Goal: Task Accomplishment & Management: Manage account settings

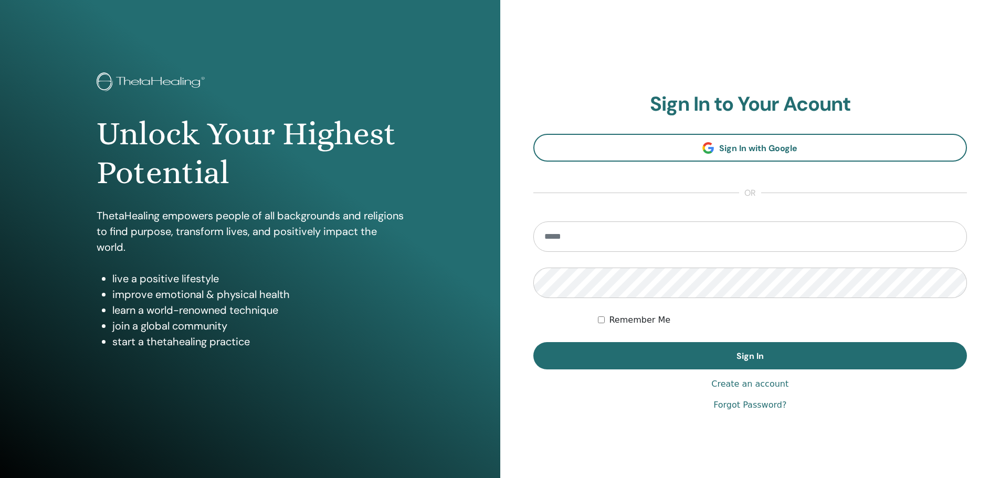
click at [763, 153] on span "Sign In with Google" at bounding box center [758, 148] width 78 height 11
click at [653, 225] on input "email" at bounding box center [750, 236] width 434 height 30
type input "**********"
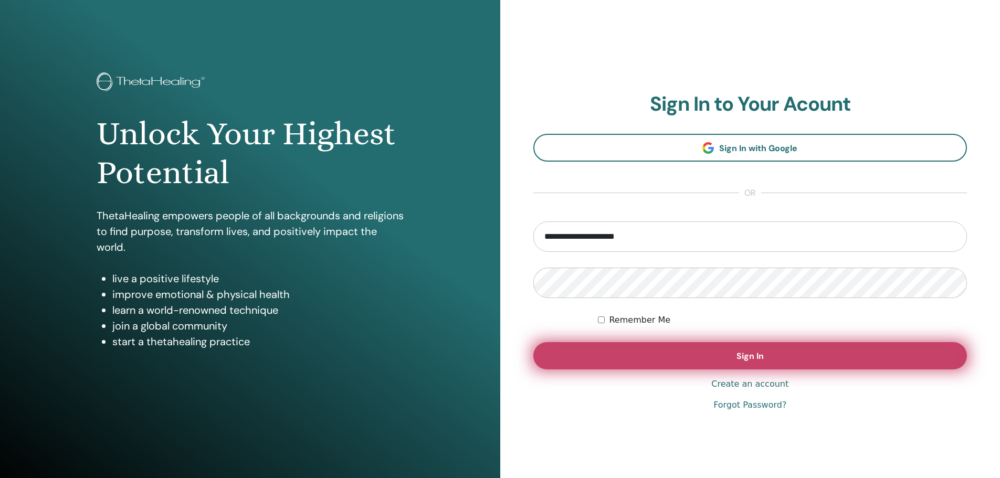
click at [602, 352] on button "Sign In" at bounding box center [750, 355] width 434 height 27
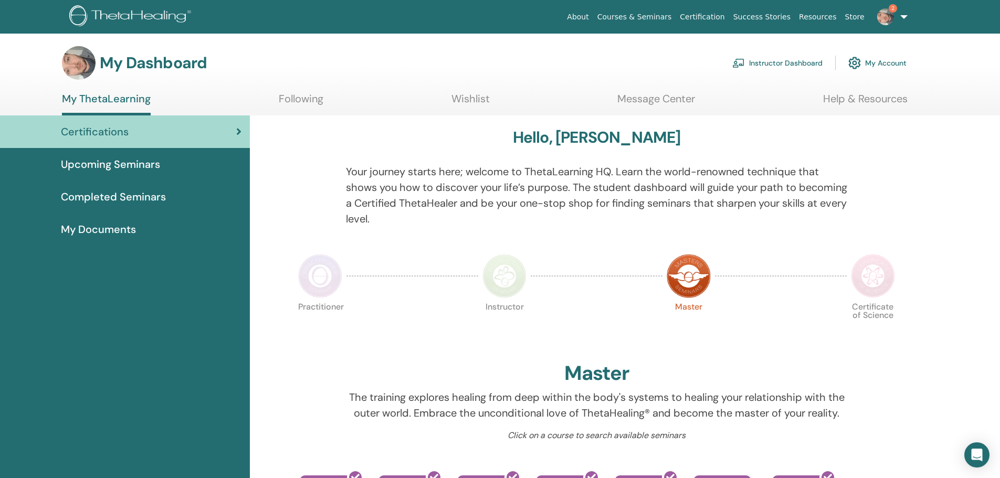
click at [885, 17] on img at bounding box center [885, 16] width 17 height 17
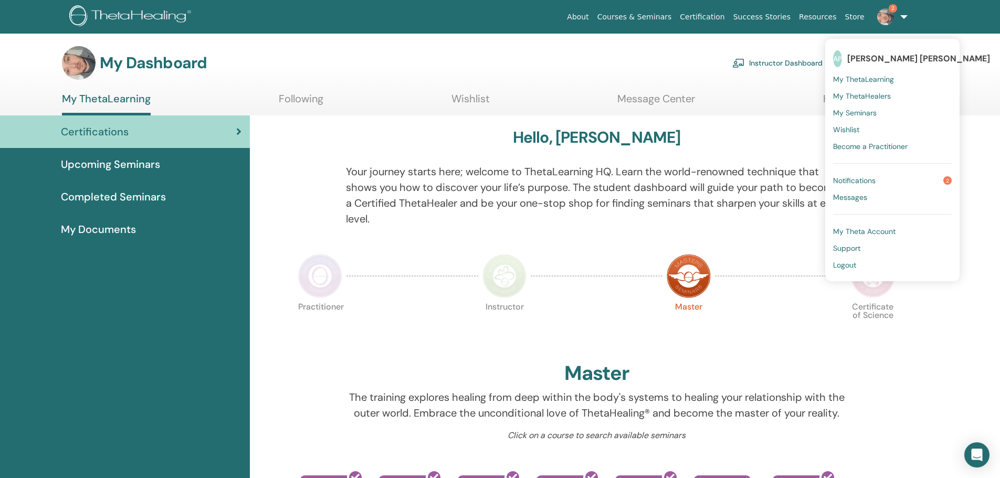
click at [691, 190] on p "Your journey starts here; welcome to ThetaLearning HQ. Learn the world-renowned…" at bounding box center [596, 195] width 501 height 63
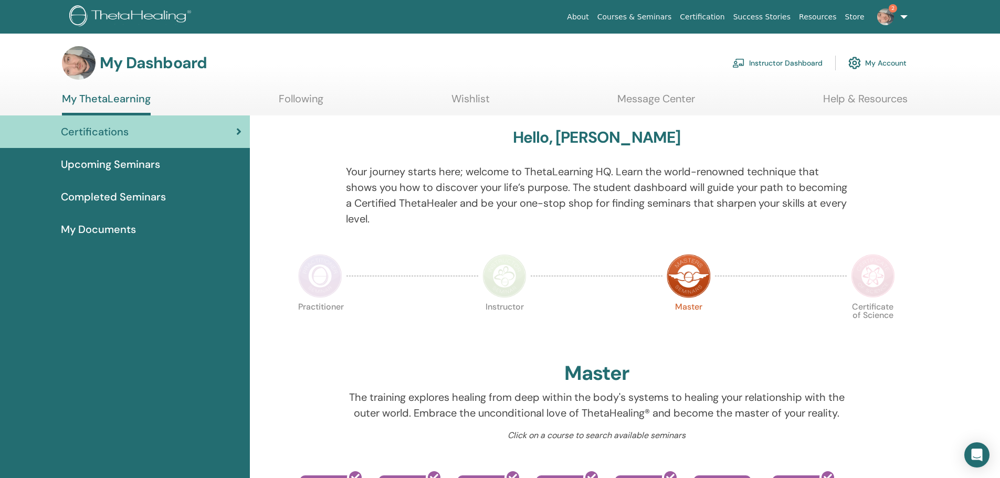
click at [107, 195] on span "Completed Seminars" at bounding box center [113, 197] width 105 height 16
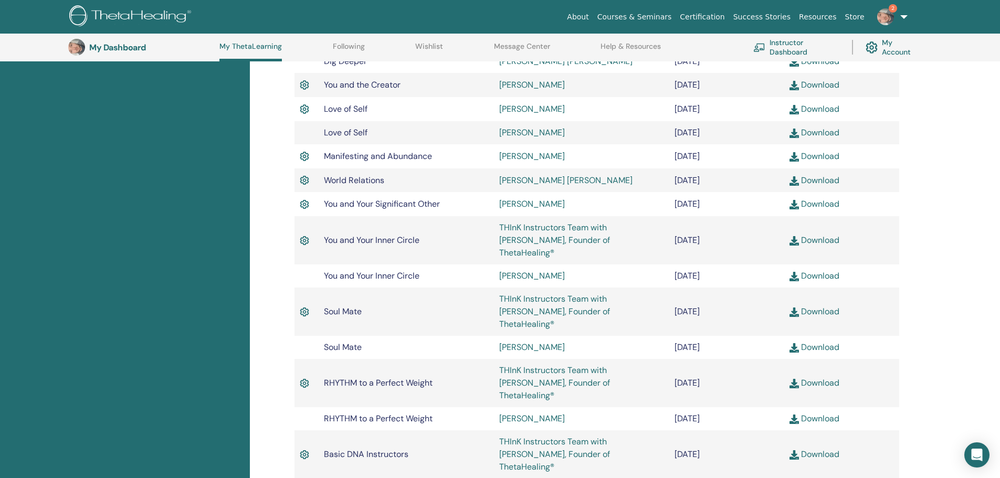
scroll to position [395, 0]
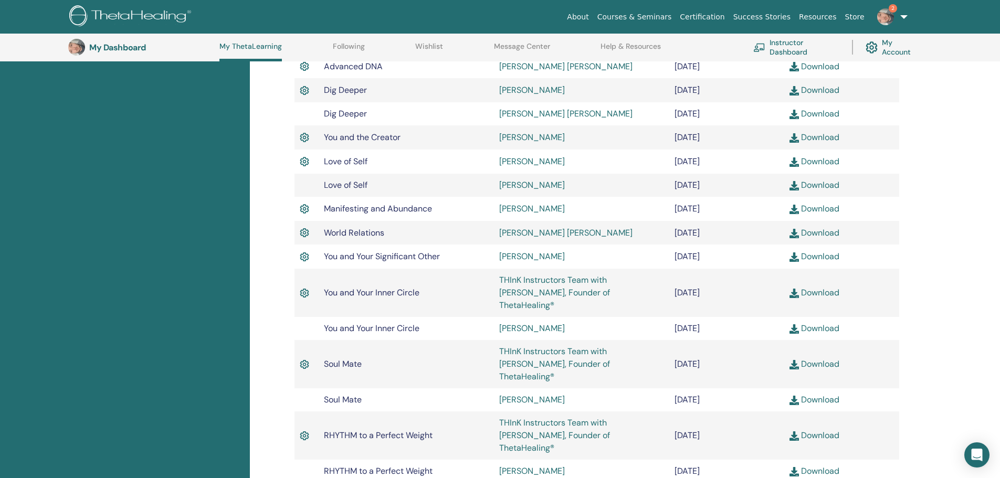
click at [815, 179] on link "Download" at bounding box center [814, 184] width 50 height 11
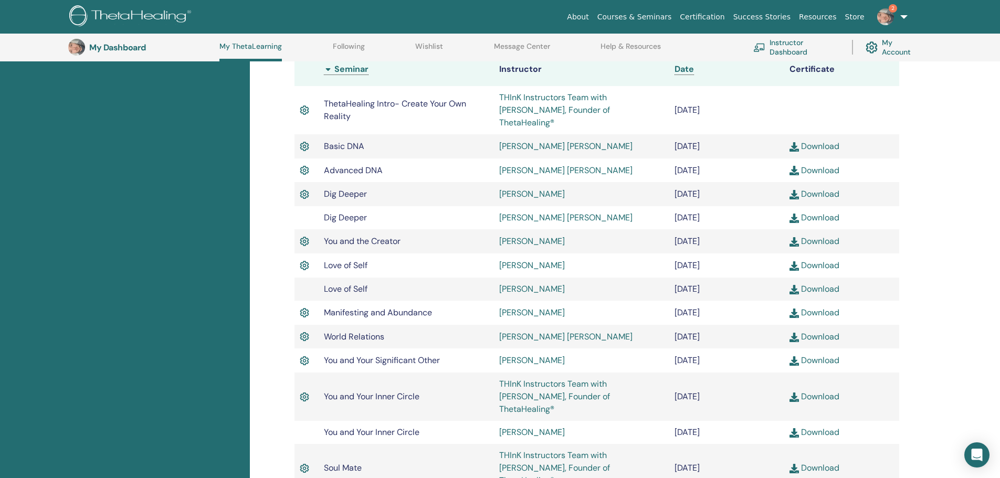
scroll to position [290, 0]
